Goal: Information Seeking & Learning: Learn about a topic

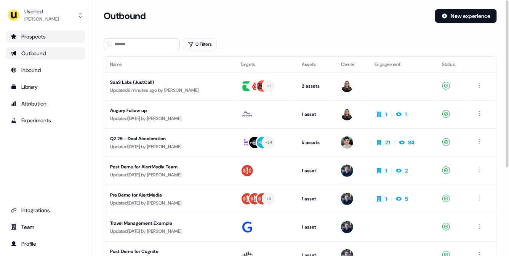
click at [47, 40] on link "Prospects" at bounding box center [45, 36] width 79 height 12
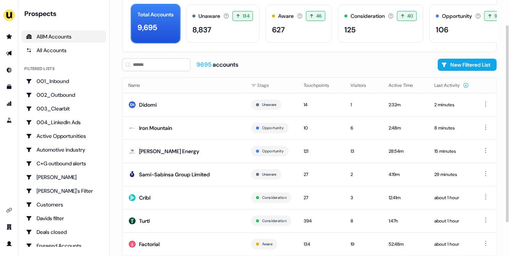
scroll to position [37, 0]
click at [187, 150] on td "[PERSON_NAME] Energy" at bounding box center [183, 150] width 123 height 23
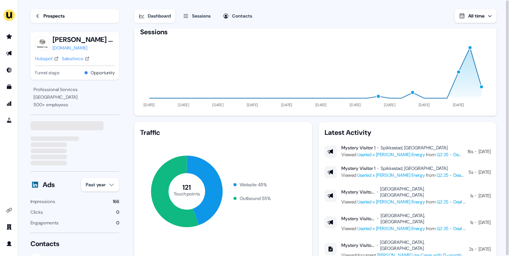
scroll to position [57, 0]
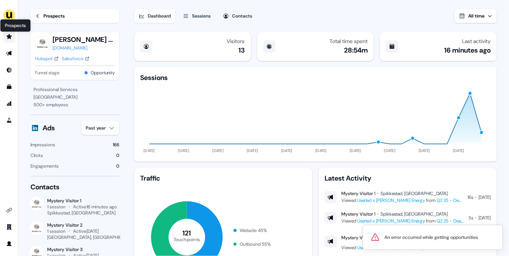
click at [9, 36] on icon "Go to prospects" at bounding box center [8, 36] width 5 height 5
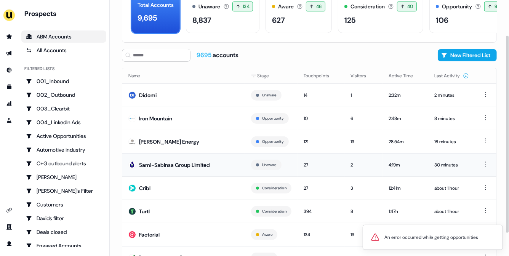
scroll to position [76, 0]
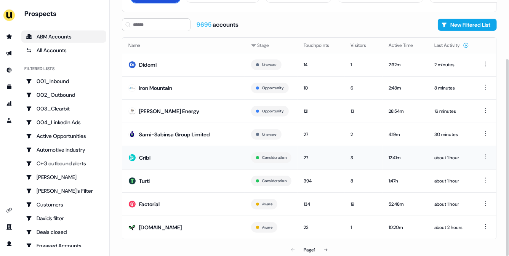
click at [202, 156] on td "Cribl" at bounding box center [183, 157] width 123 height 23
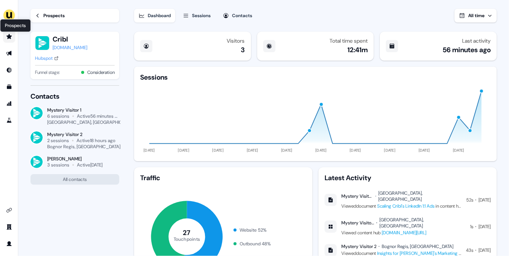
click at [10, 38] on icon "Go to prospects" at bounding box center [8, 36] width 5 height 5
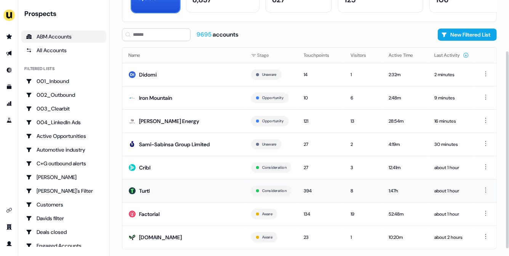
scroll to position [76, 0]
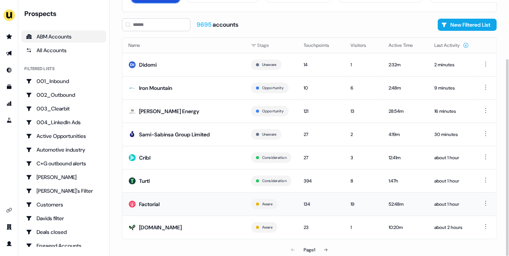
click at [202, 202] on td "Factorial" at bounding box center [183, 203] width 123 height 23
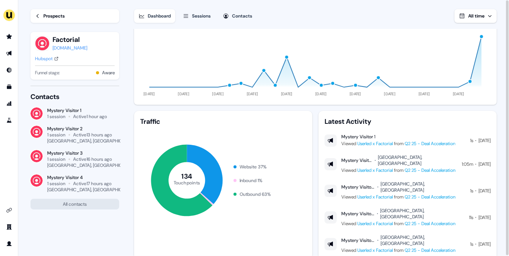
scroll to position [25, 0]
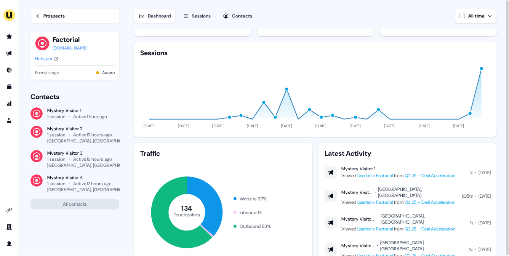
click at [203, 17] on div "Sessions" at bounding box center [201, 16] width 19 height 8
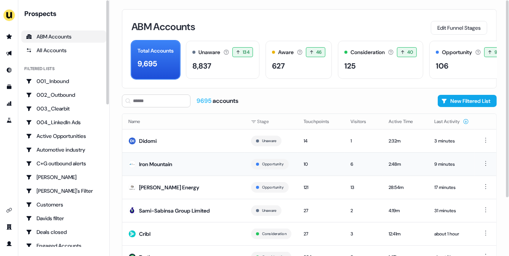
scroll to position [76, 0]
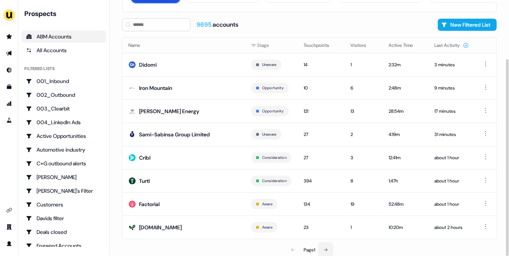
click at [327, 248] on icon at bounding box center [325, 250] width 5 height 5
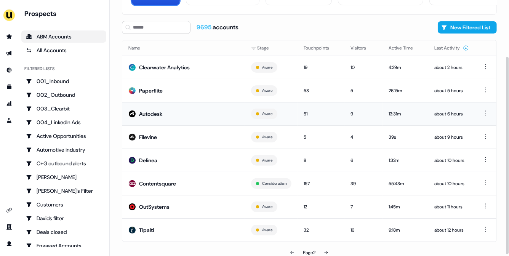
scroll to position [76, 0]
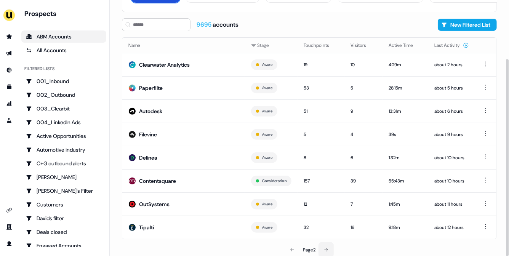
click at [325, 248] on icon at bounding box center [326, 250] width 5 height 5
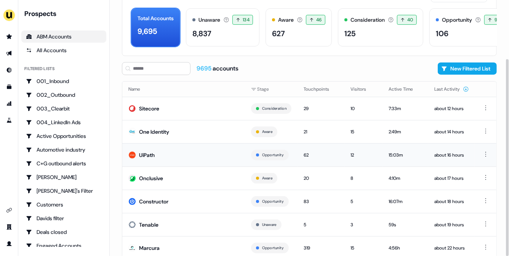
scroll to position [76, 0]
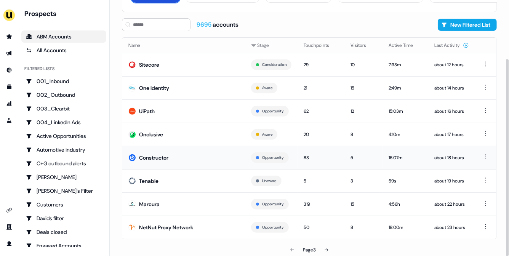
click at [209, 156] on td "Constructor" at bounding box center [183, 157] width 123 height 23
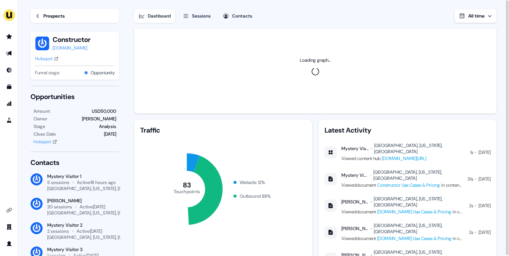
scroll to position [49, 0]
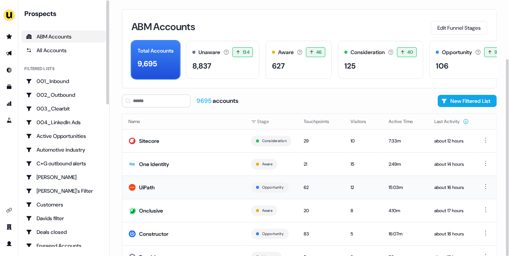
scroll to position [76, 0]
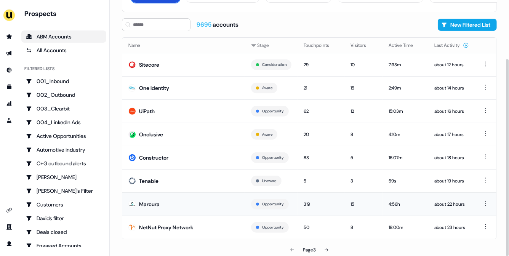
click at [210, 198] on td "Marcura" at bounding box center [183, 203] width 123 height 23
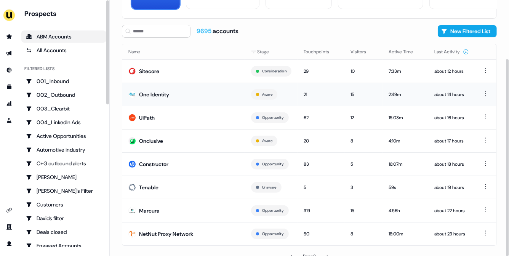
scroll to position [76, 0]
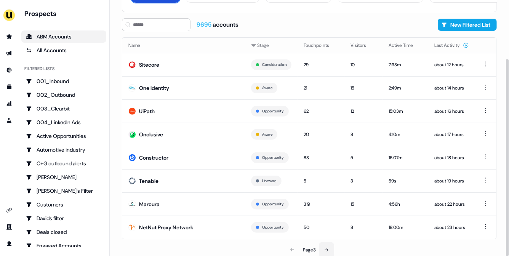
click at [330, 244] on button at bounding box center [326, 249] width 15 height 15
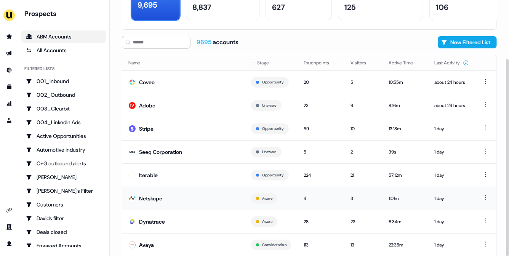
scroll to position [76, 0]
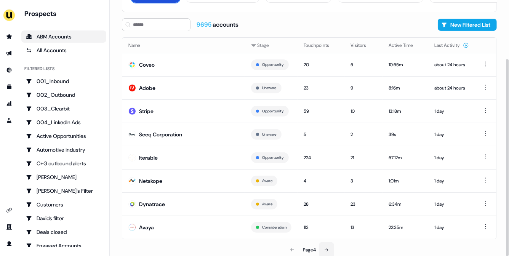
click at [325, 249] on button at bounding box center [326, 249] width 15 height 15
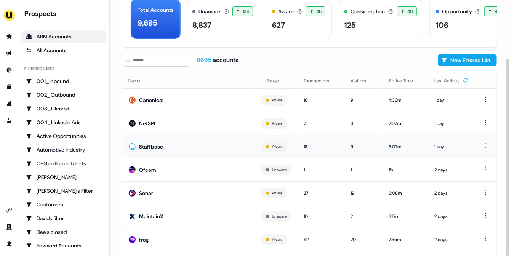
scroll to position [76, 0]
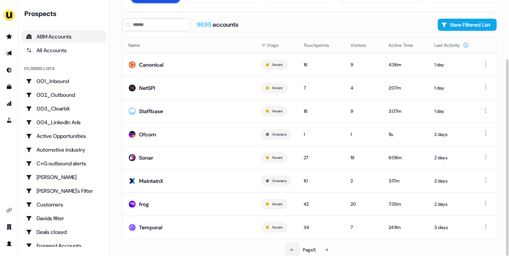
click at [287, 253] on button at bounding box center [292, 249] width 15 height 15
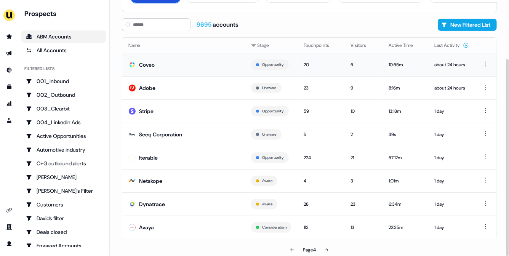
click at [189, 58] on td "Coveo" at bounding box center [183, 64] width 123 height 23
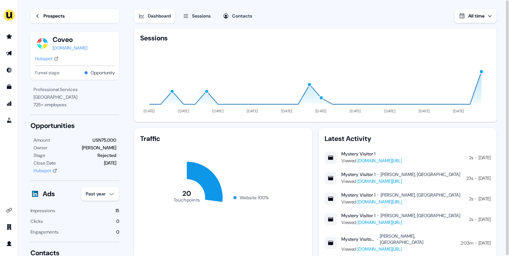
scroll to position [53, 0]
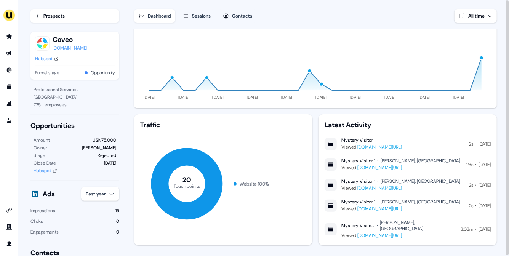
click at [201, 18] on div "Sessions" at bounding box center [201, 16] width 19 height 8
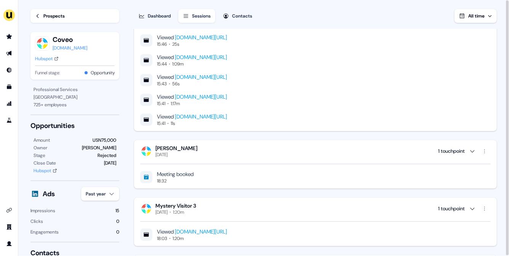
scroll to position [317, 0]
click at [204, 148] on div "[PERSON_NAME] [DATE] 1 touchpoint" at bounding box center [315, 152] width 350 height 13
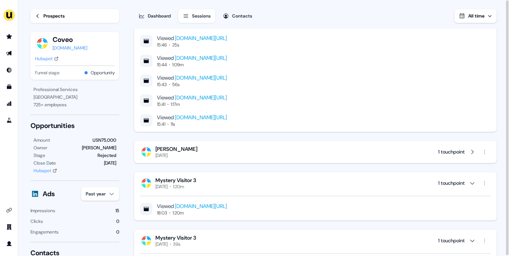
click at [197, 148] on div "[PERSON_NAME]" at bounding box center [176, 149] width 42 height 7
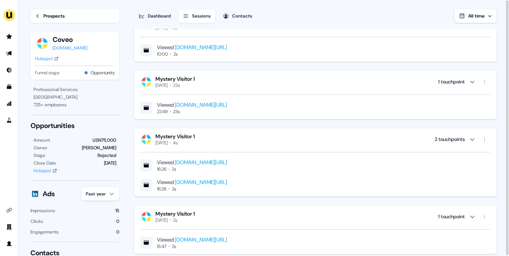
scroll to position [0, 0]
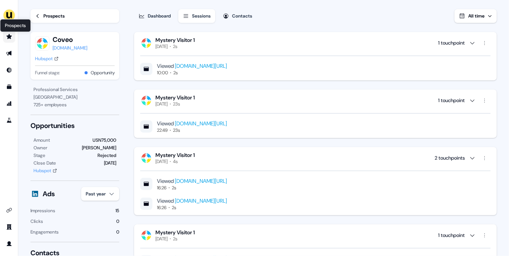
click at [9, 39] on icon "Go to prospects" at bounding box center [9, 37] width 6 height 6
